Goal: Information Seeking & Learning: Learn about a topic

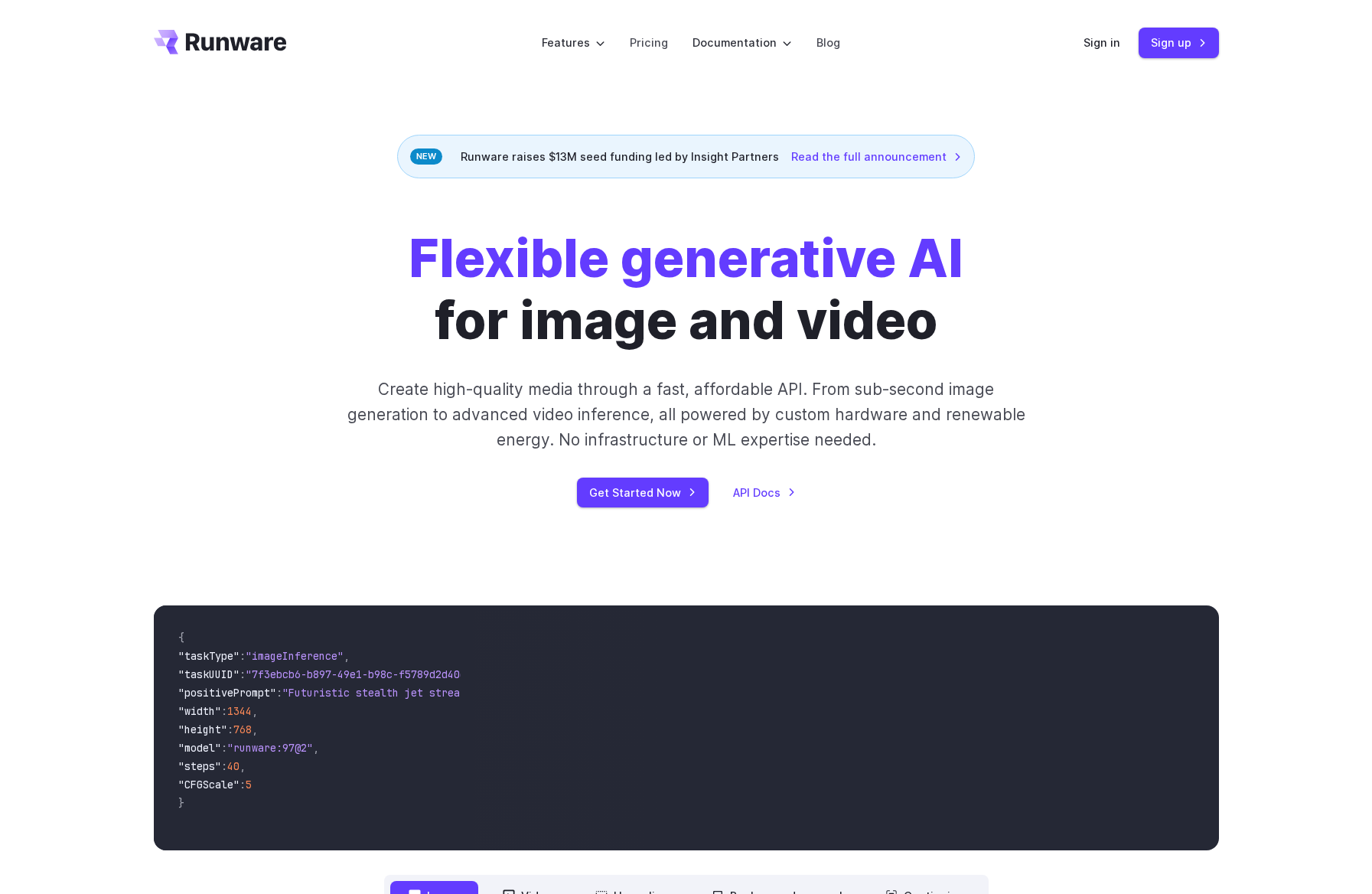
scroll to position [316, 0]
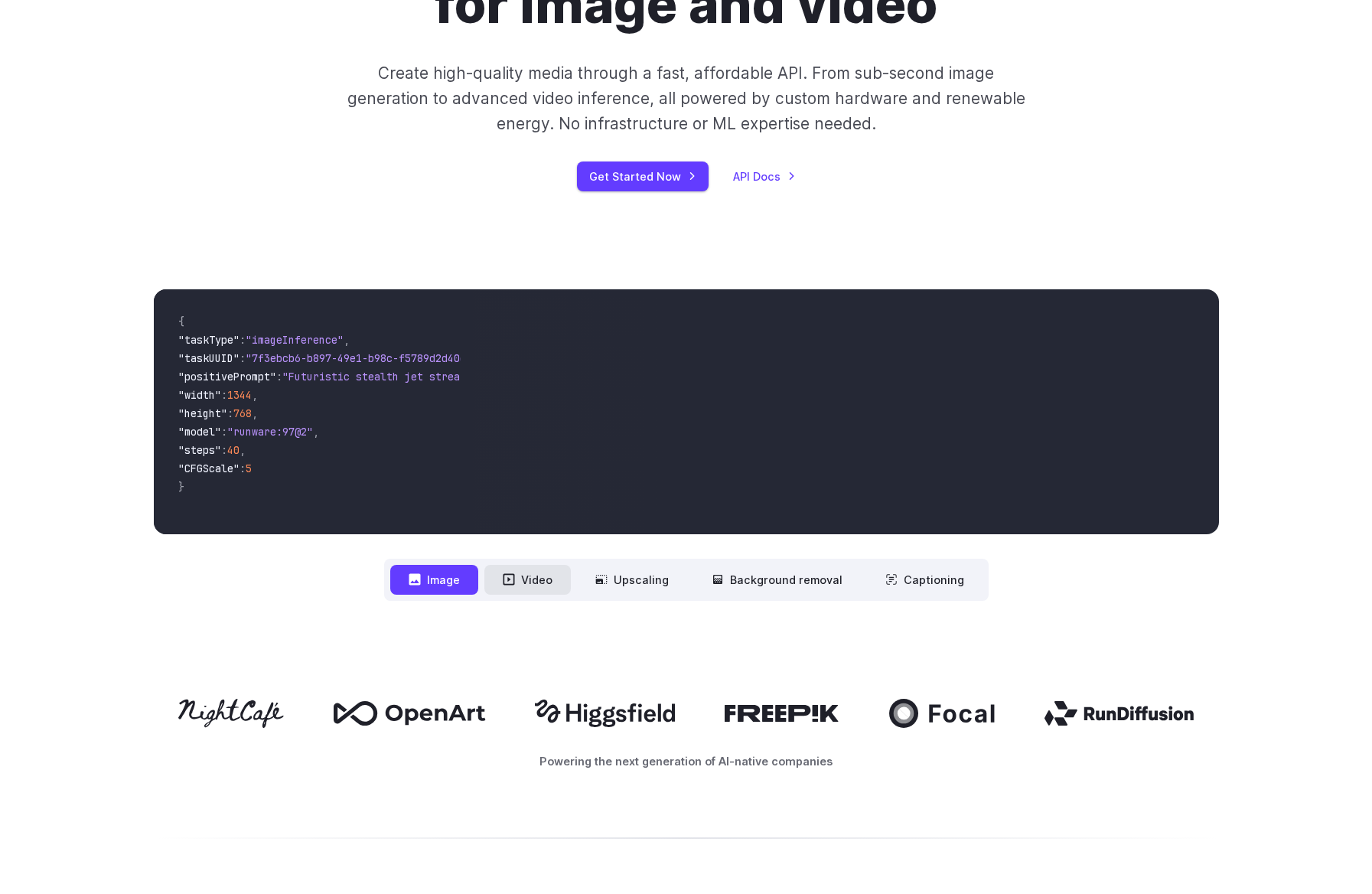
click at [525, 585] on button "Video" at bounding box center [527, 579] width 87 height 30
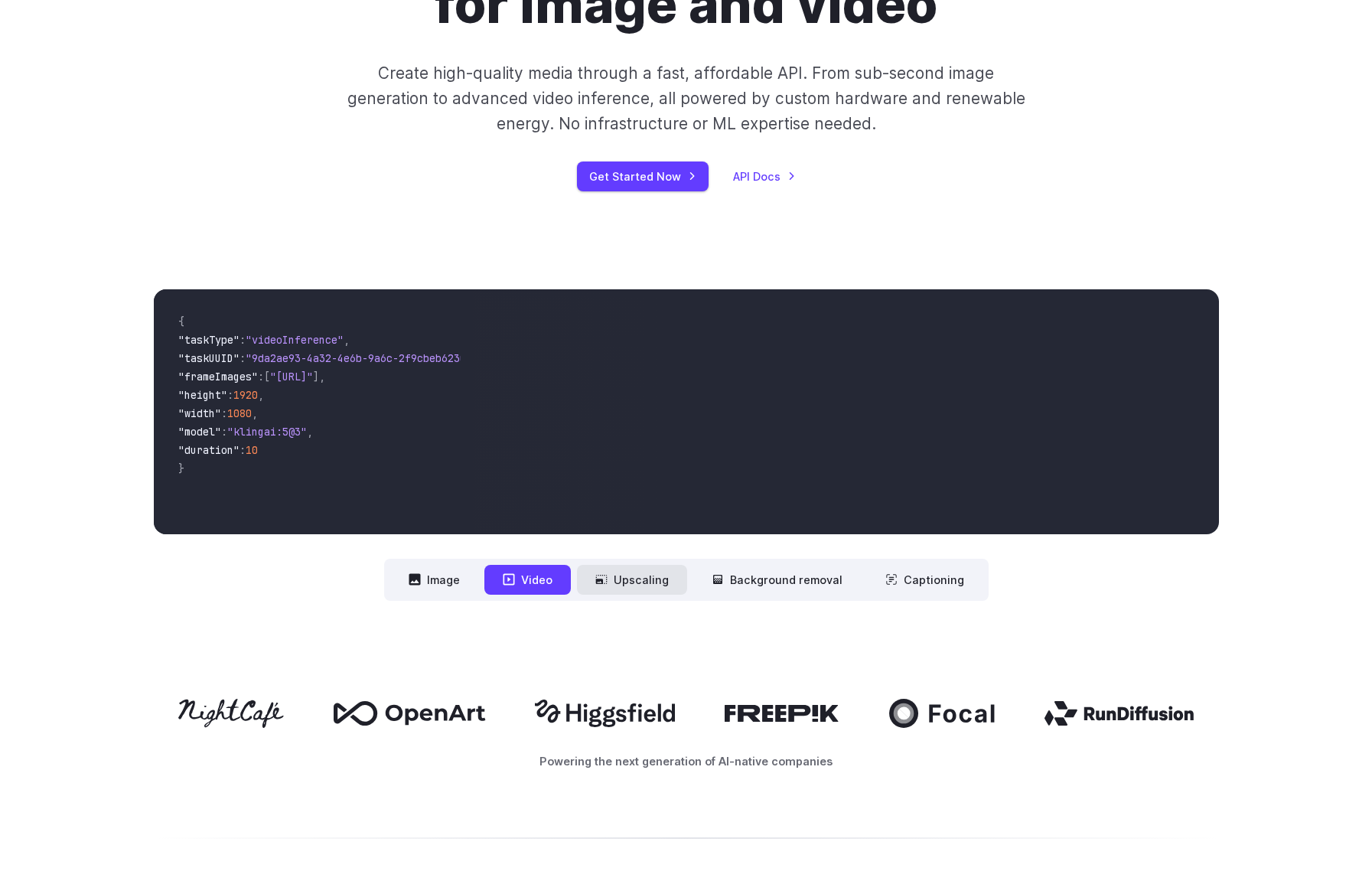
click at [649, 587] on button "Upscaling" at bounding box center [632, 579] width 110 height 30
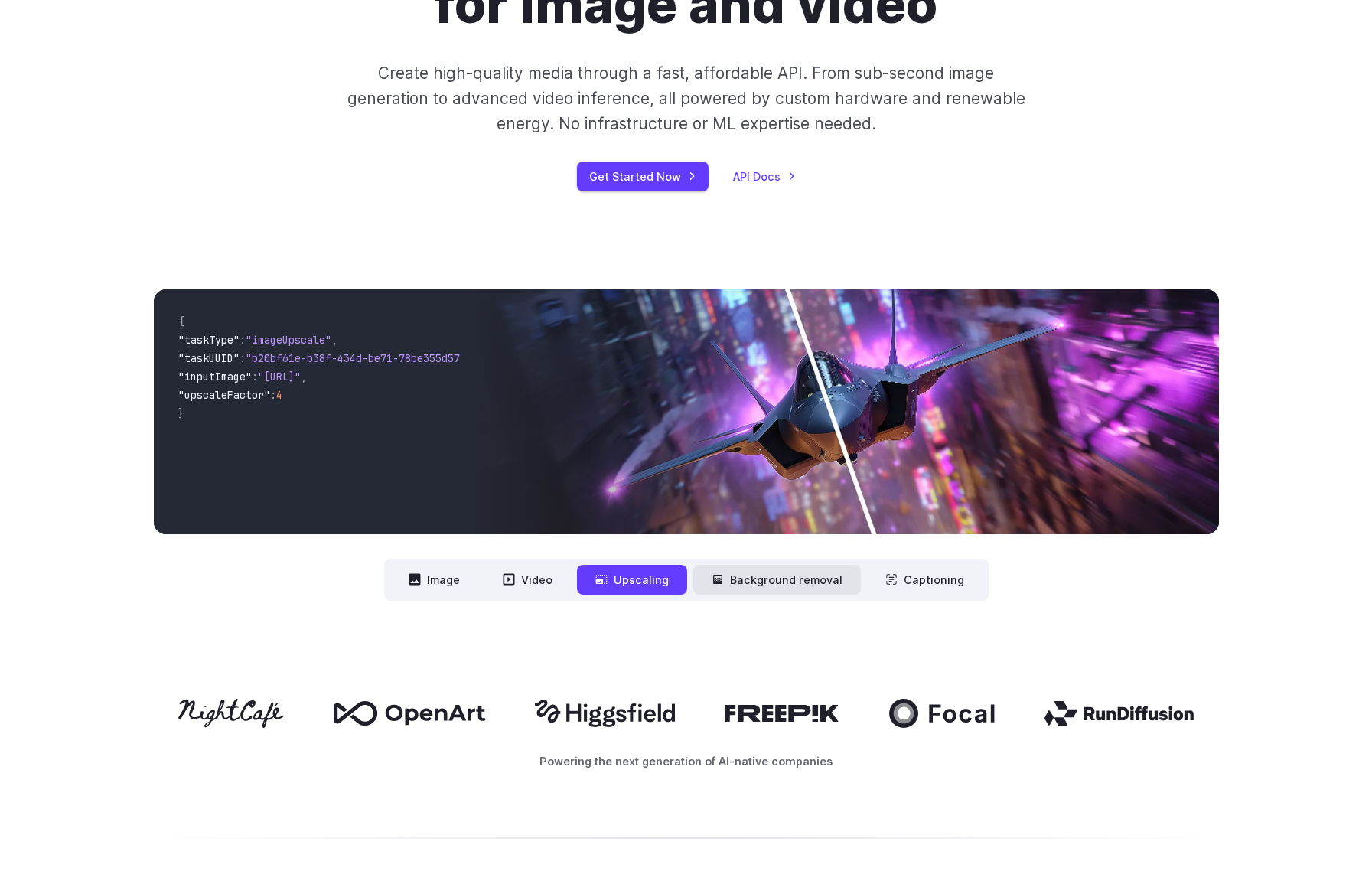
click at [790, 570] on button "Background removal" at bounding box center [776, 579] width 167 height 30
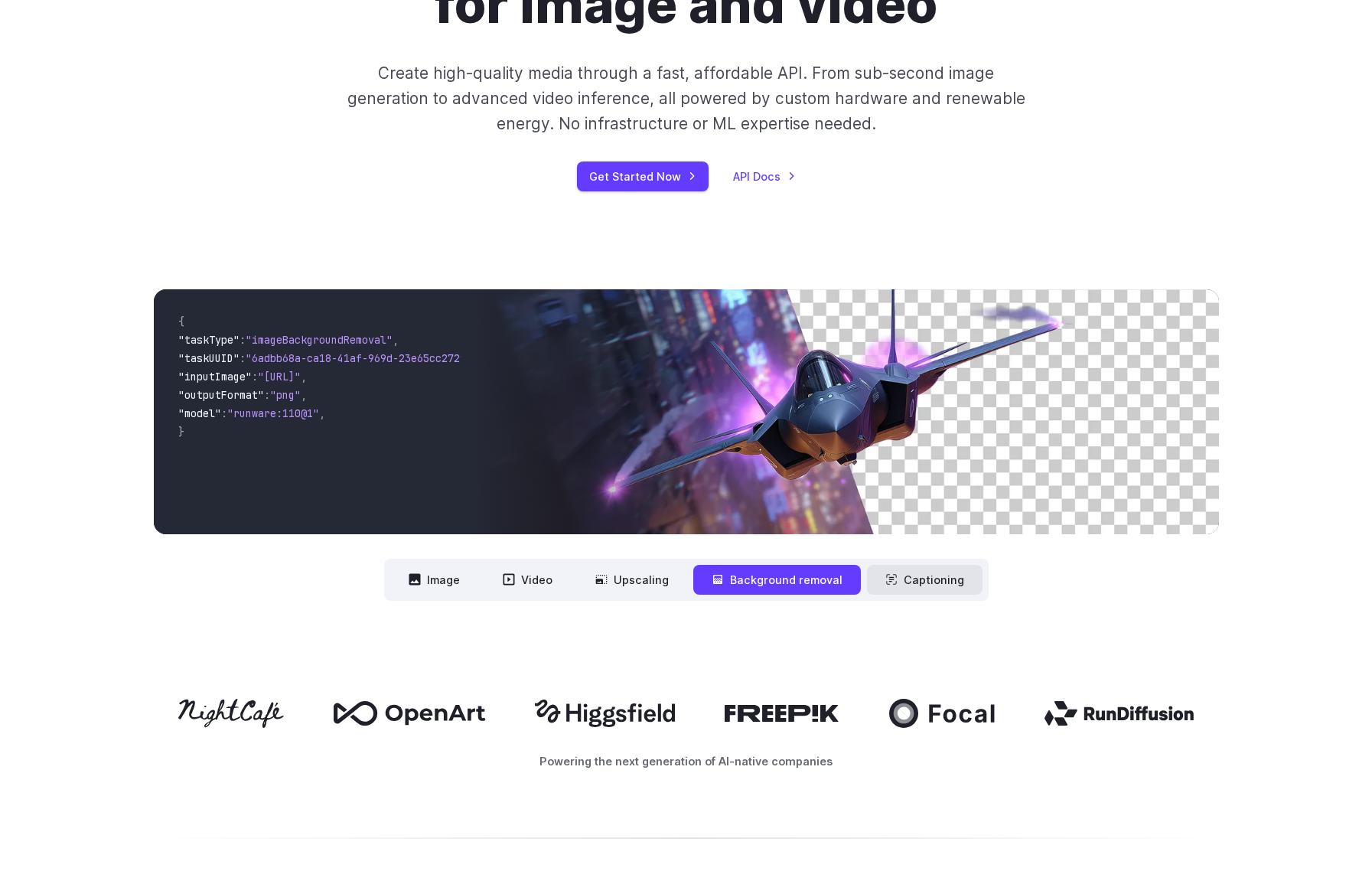
click at [928, 583] on button "Captioning" at bounding box center [925, 579] width 115 height 30
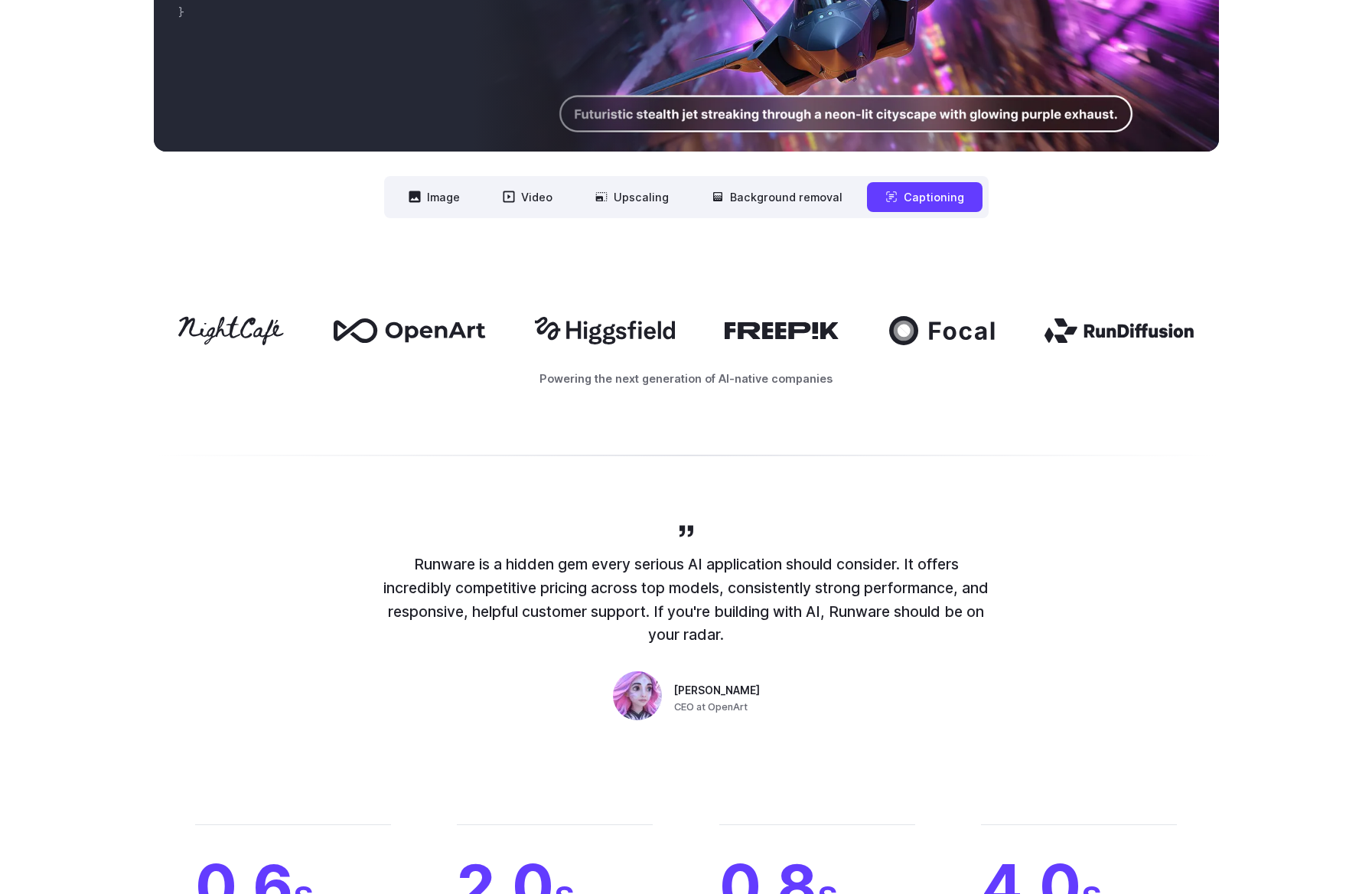
scroll to position [914, 0]
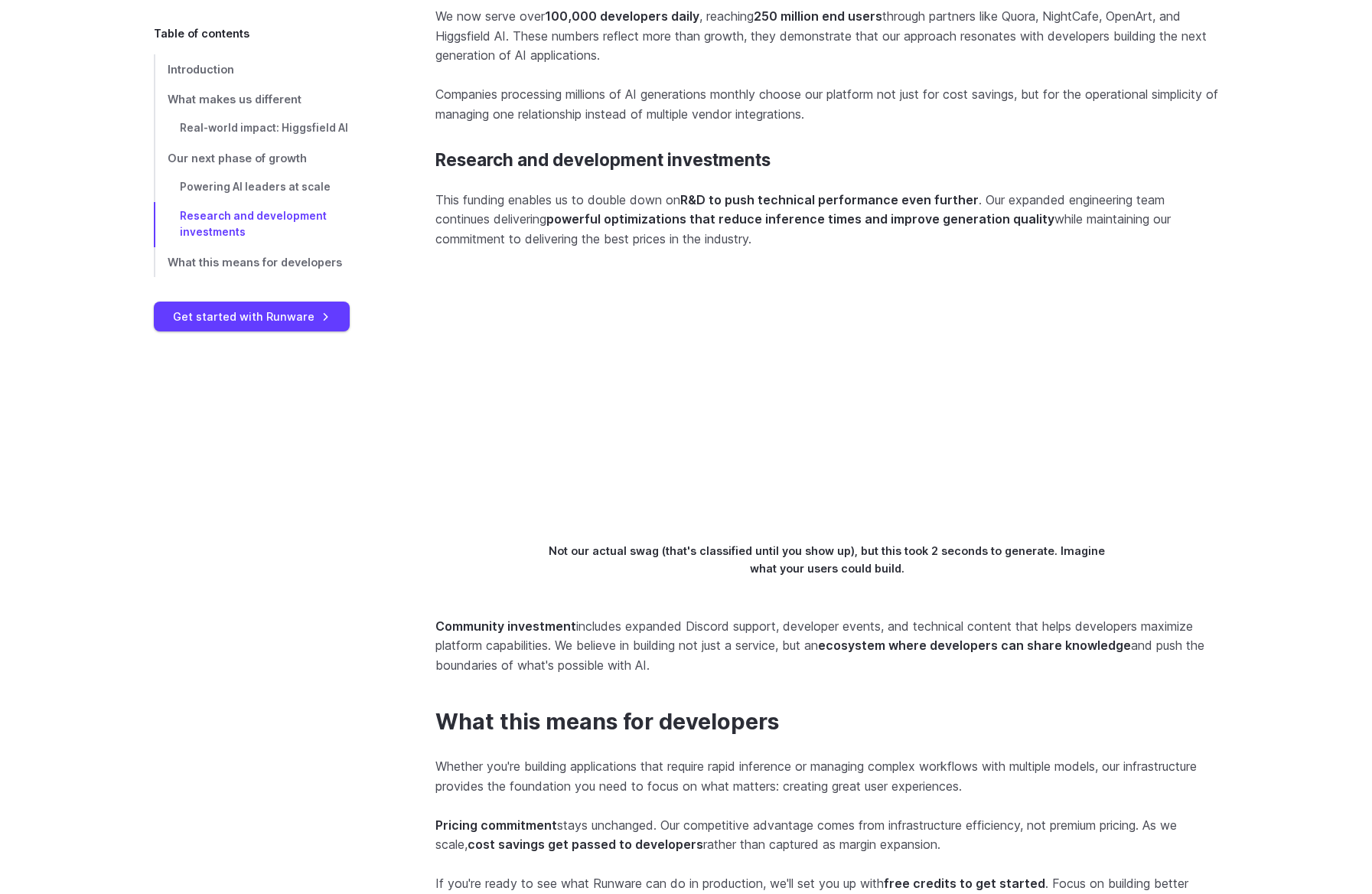
scroll to position [3549, 0]
